Goal: Task Accomplishment & Management: Manage account settings

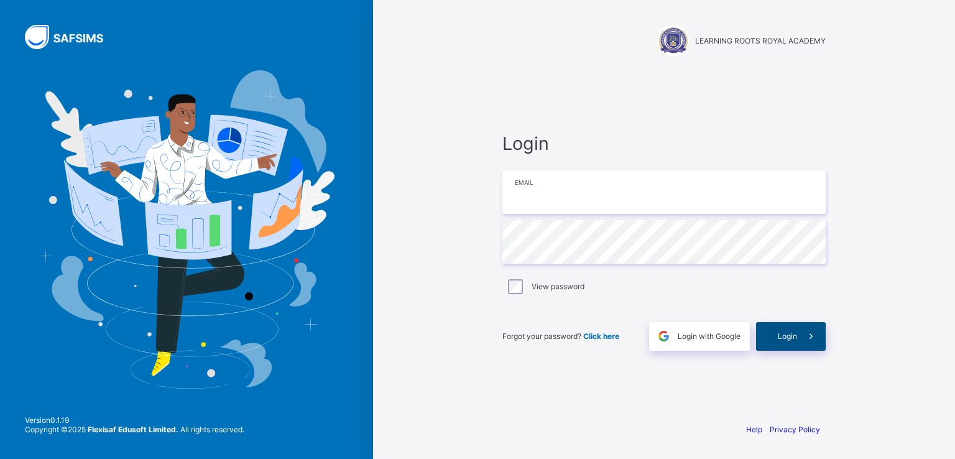
type input "**********"
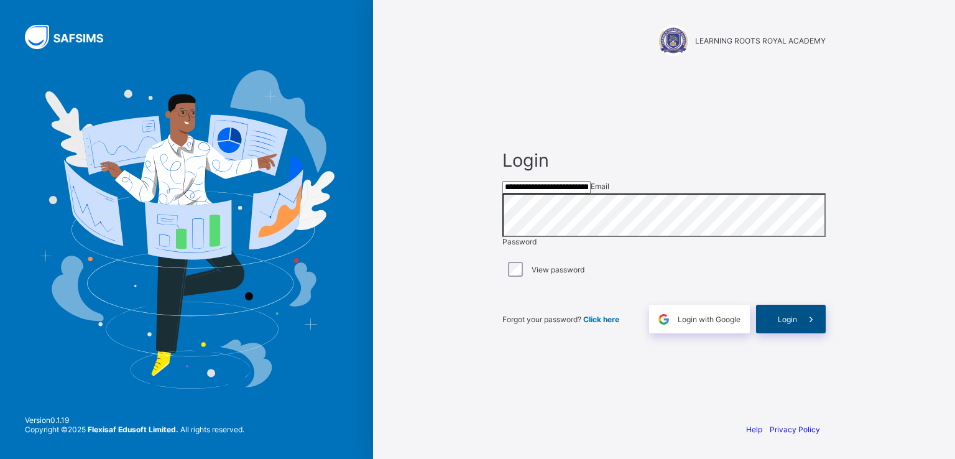
click at [778, 324] on span "Login" at bounding box center [787, 319] width 19 height 9
